Goal: Navigation & Orientation: Find specific page/section

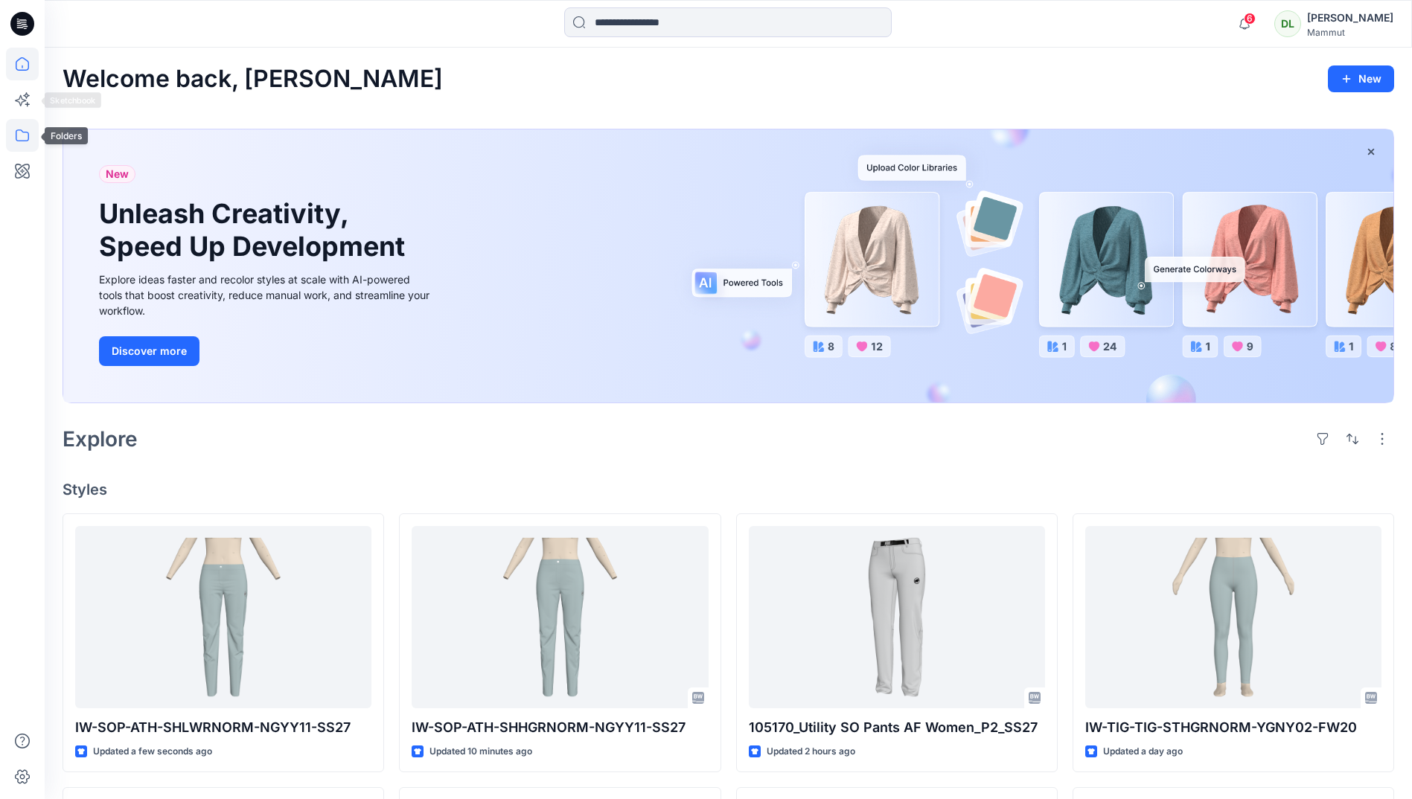
click at [16, 141] on icon at bounding box center [22, 135] width 33 height 33
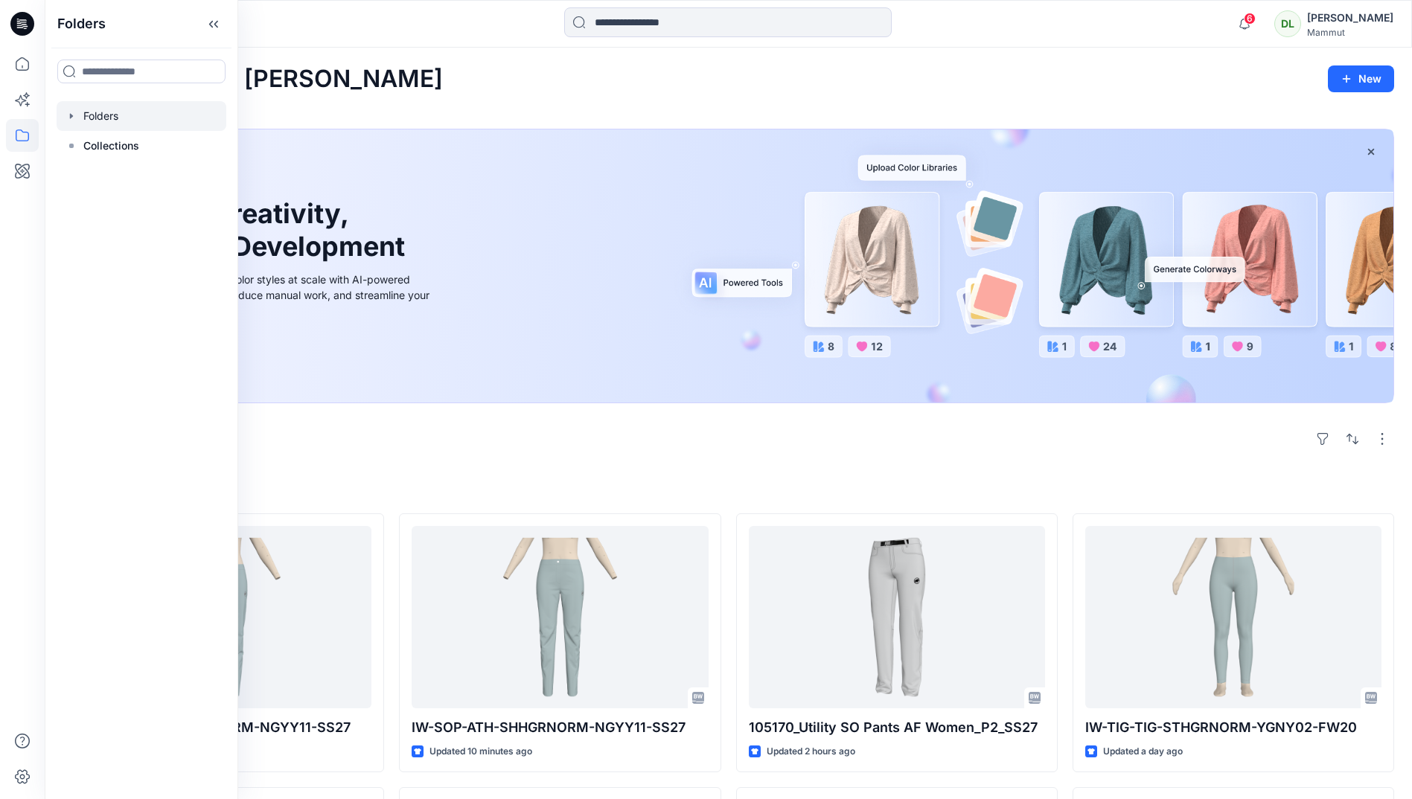
click at [128, 117] on div at bounding box center [142, 116] width 170 height 30
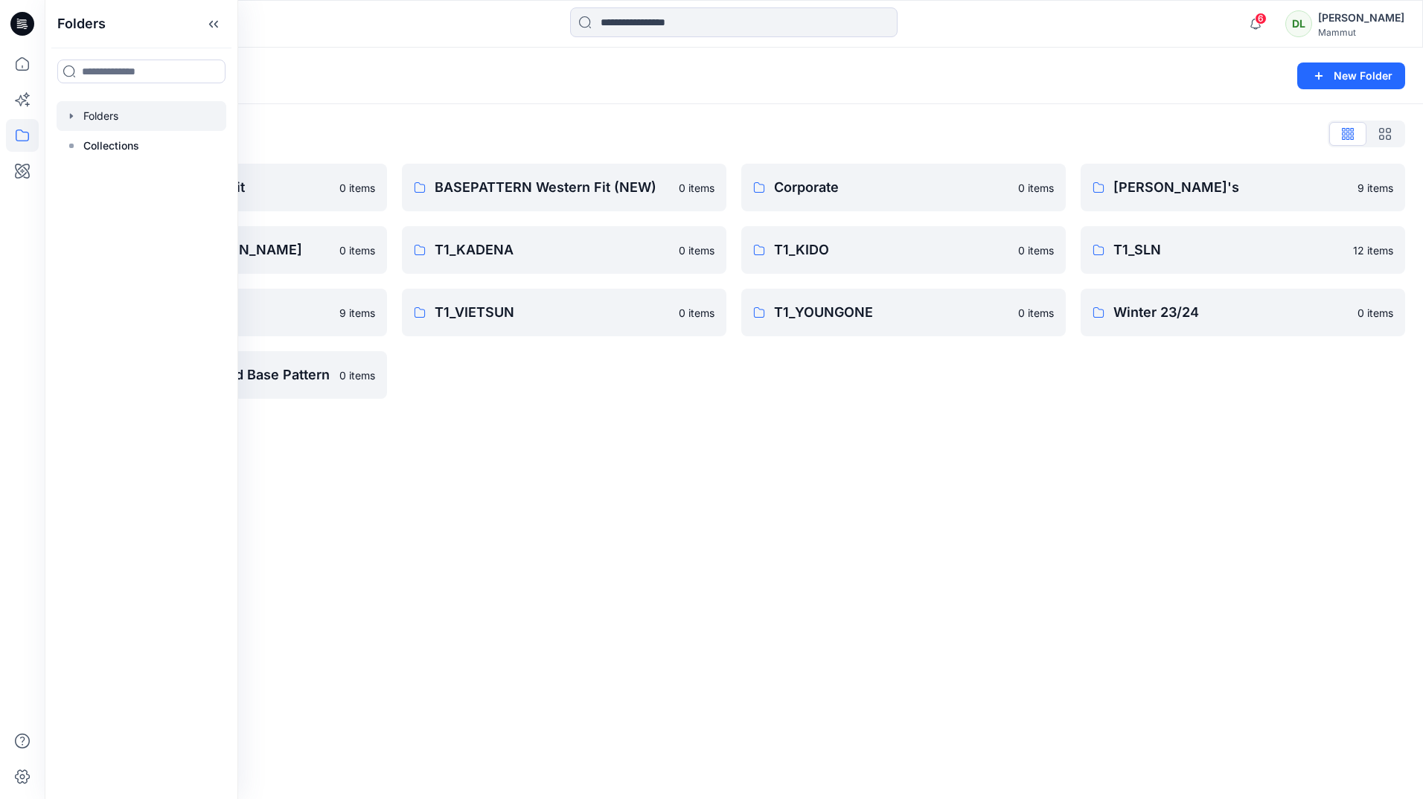
click at [587, 435] on div "Folders New Folder Folders List BASEPATTERN Asia Fit 0 items T1_ANGGUN / [PERSO…" at bounding box center [734, 424] width 1378 height 752
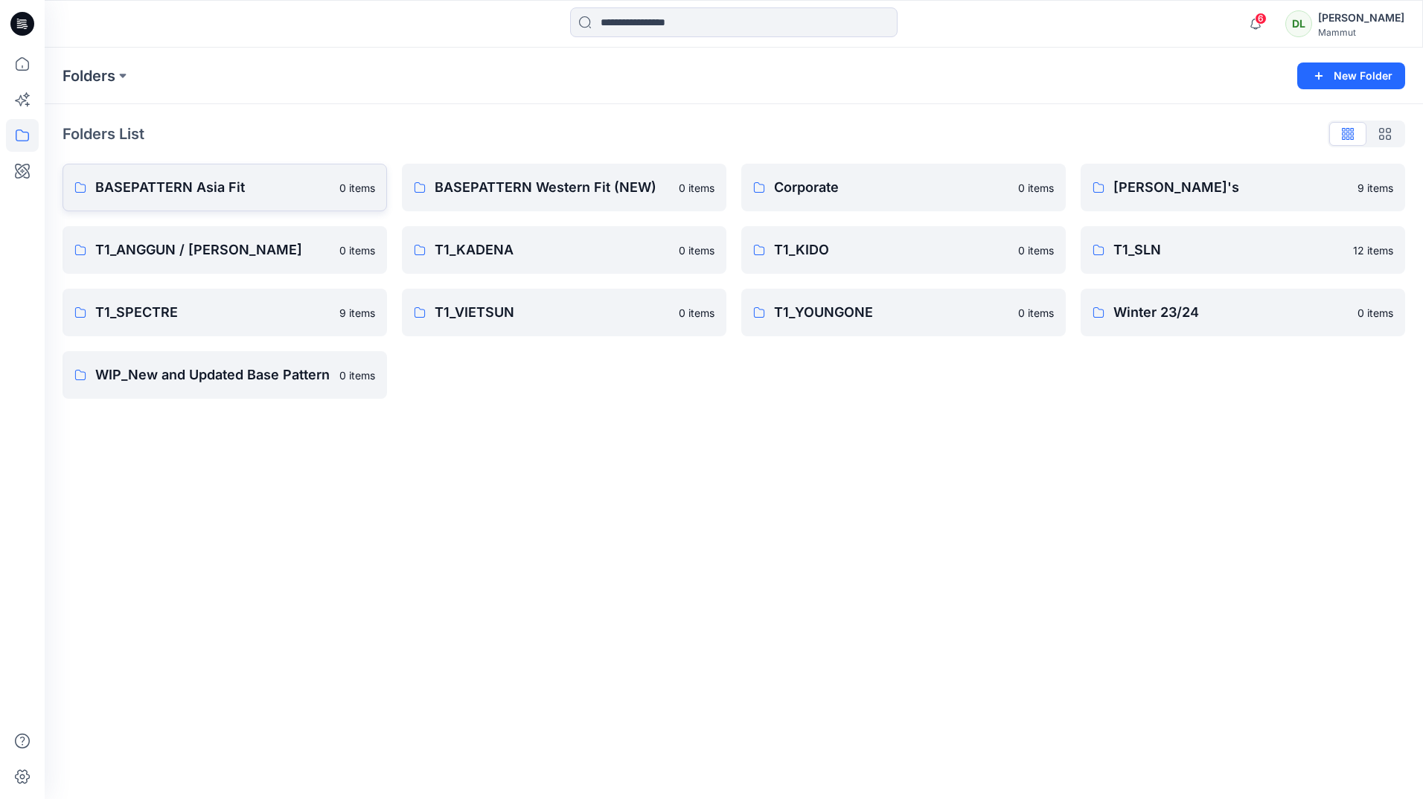
click at [276, 208] on link "BASEPATTERN Asia Fit 0 items" at bounding box center [225, 188] width 324 height 48
click at [444, 192] on p "BASEPATTERN Western Fit (NEW)" at bounding box center [563, 187] width 256 height 21
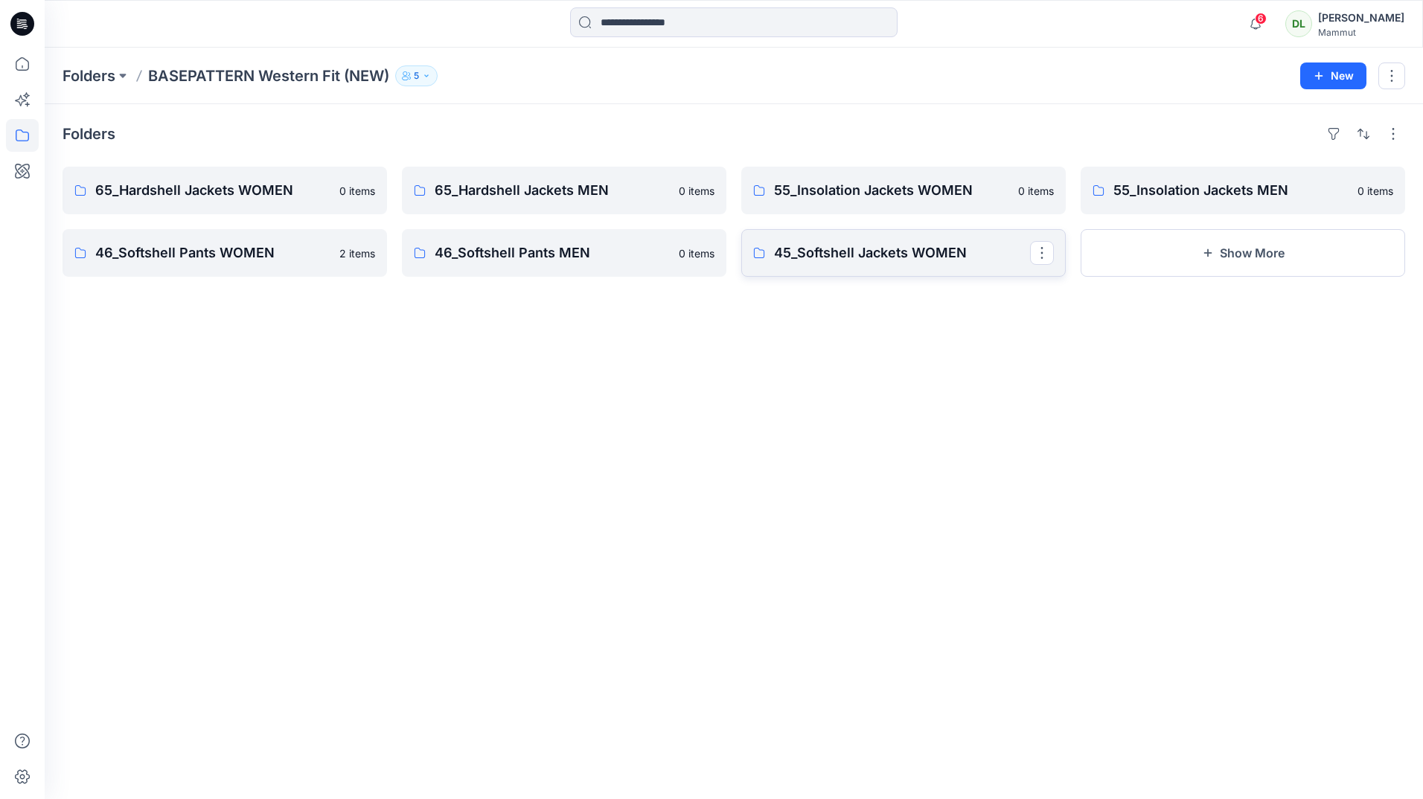
click at [781, 246] on p "45_Softshell Jackets WOMEN" at bounding box center [902, 253] width 256 height 21
click at [243, 265] on link "46_Softshell Pants WOMEN" at bounding box center [225, 253] width 324 height 48
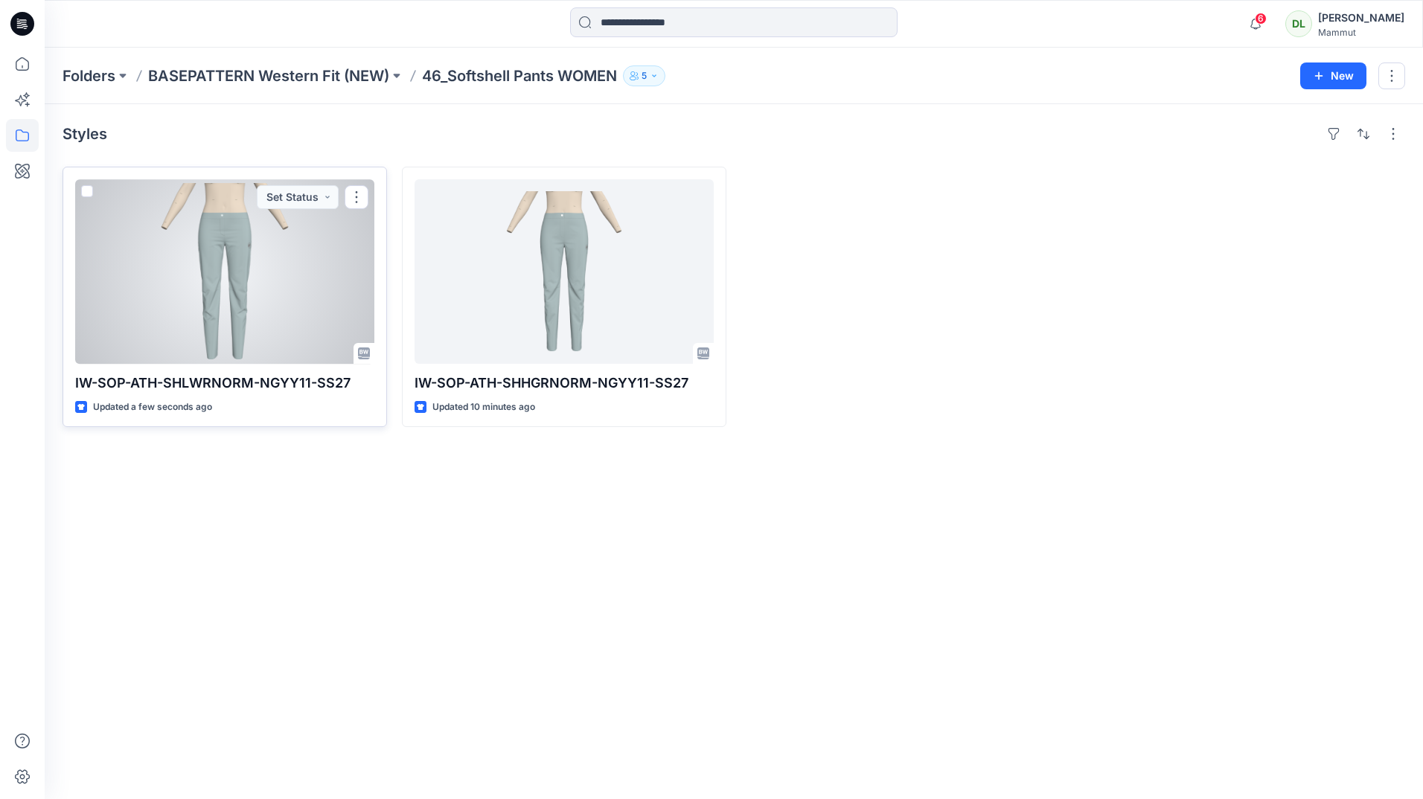
click at [296, 330] on div at bounding box center [224, 271] width 299 height 185
click at [296, 330] on div "Folders BASEPATTERN Western Fit (NEW) 46_Softshell Pants WOMEN 5 New Styles IW-…" at bounding box center [734, 424] width 1378 height 752
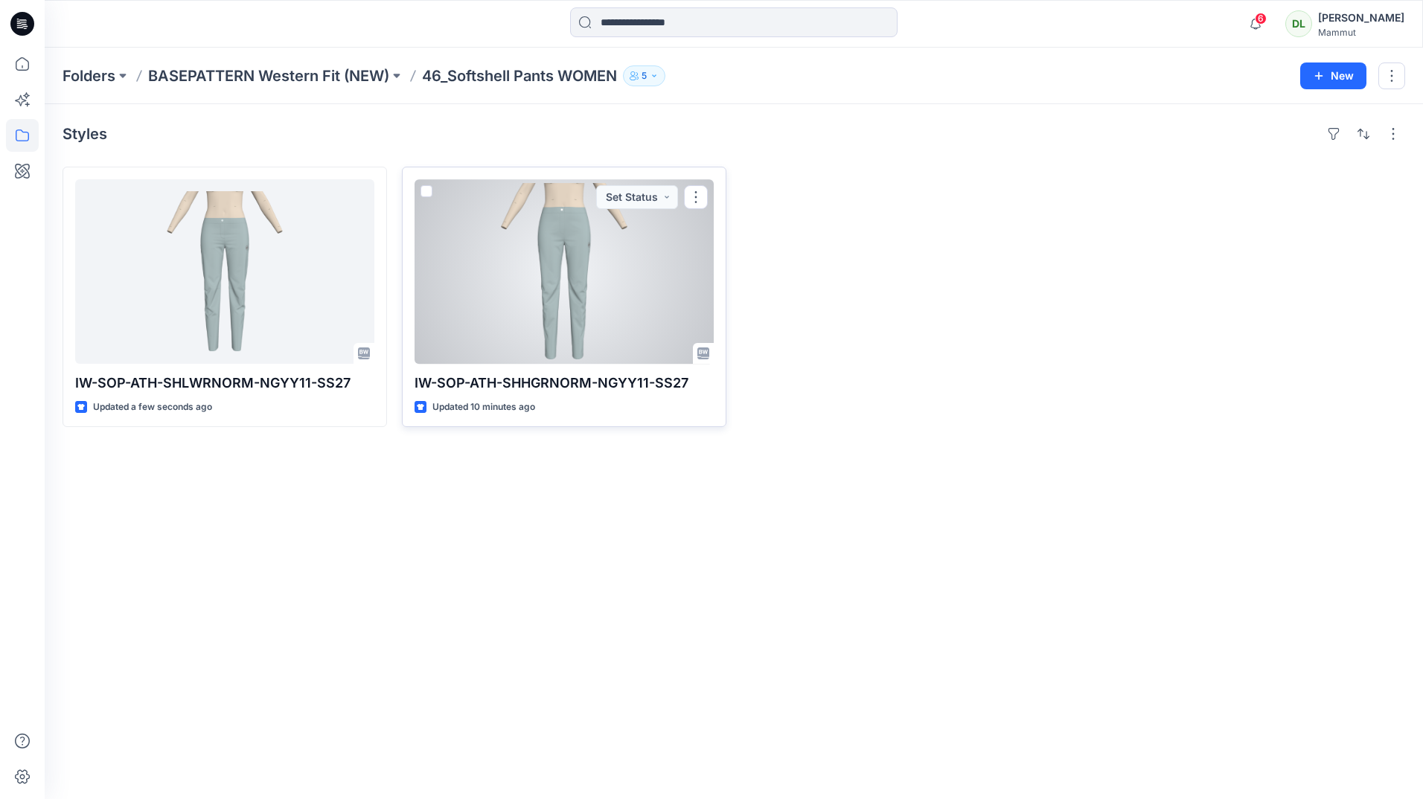
click at [497, 276] on div at bounding box center [563, 271] width 299 height 185
click at [257, 265] on div at bounding box center [224, 271] width 299 height 185
